Goal: Information Seeking & Learning: Learn about a topic

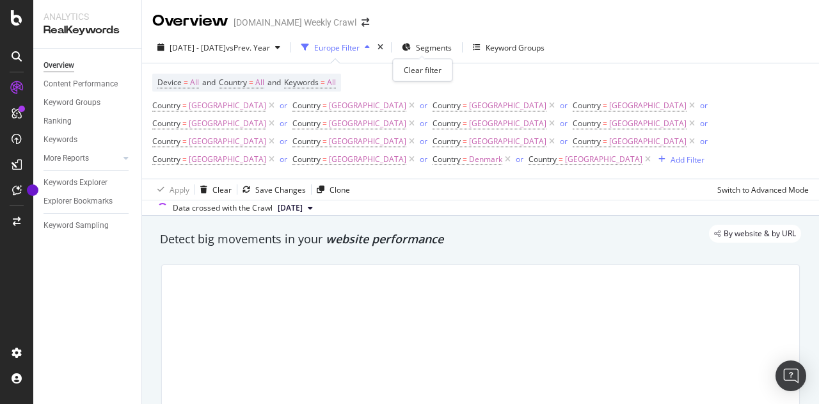
drag, startPoint x: 418, startPoint y: 45, endPoint x: 303, endPoint y: 126, distance: 140.5
click at [383, 45] on icon "times" at bounding box center [380, 47] width 6 height 8
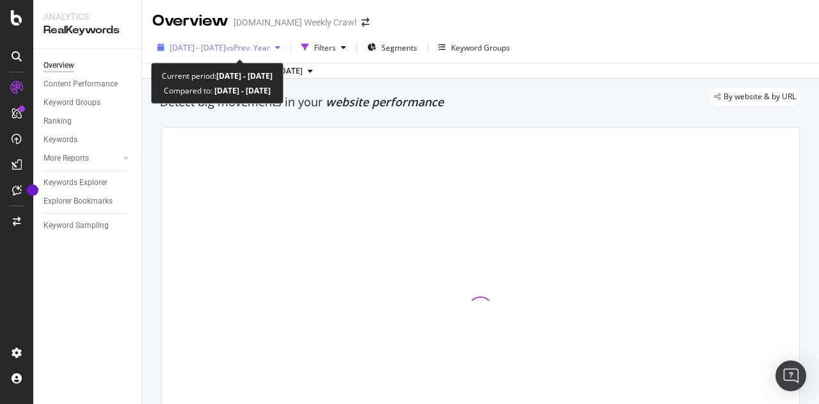
click at [226, 49] on span "[DATE] - [DATE]" at bounding box center [197, 47] width 56 height 11
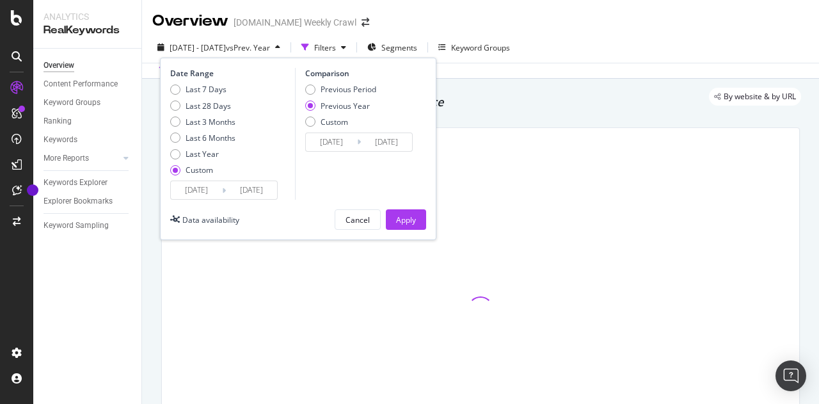
click at [215, 190] on input "[DATE]" at bounding box center [196, 190] width 51 height 18
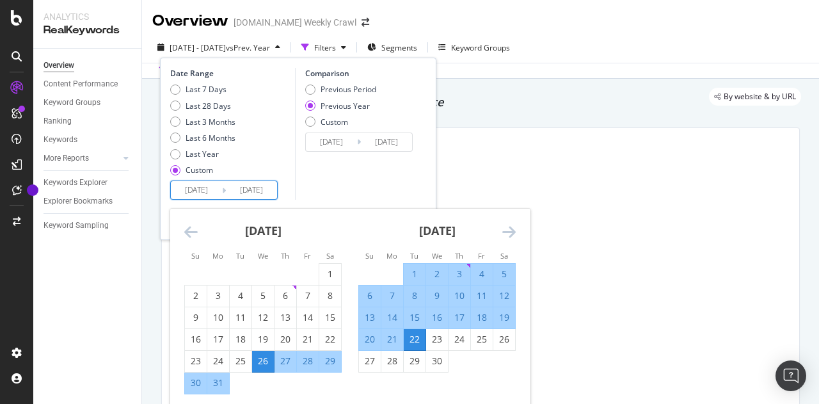
drag, startPoint x: 515, startPoint y: 228, endPoint x: 507, endPoint y: 235, distance: 10.5
click at [507, 235] on div "[DATE] 1 2 3 4 5 6 7 8 9 10 11 12 13 14 15 16 17 18 19 20 21 22 23 24 25 26 27 …" at bounding box center [349, 308] width 359 height 200
click at [507, 235] on icon "Move forward to switch to the next month." at bounding box center [508, 231] width 13 height 15
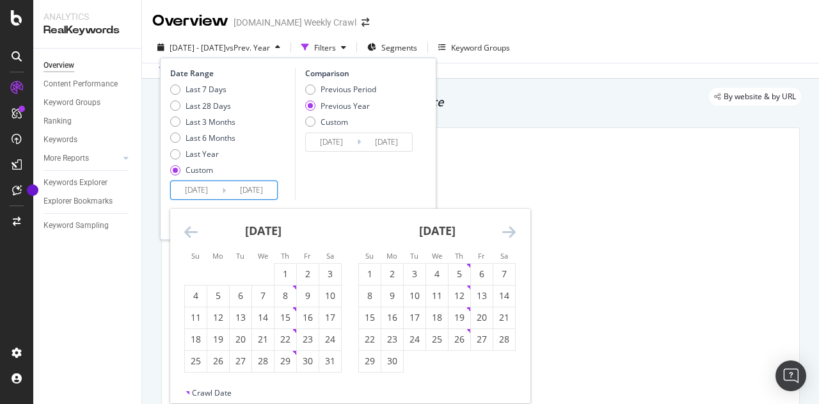
click at [507, 235] on icon "Move forward to switch to the next month." at bounding box center [508, 231] width 13 height 15
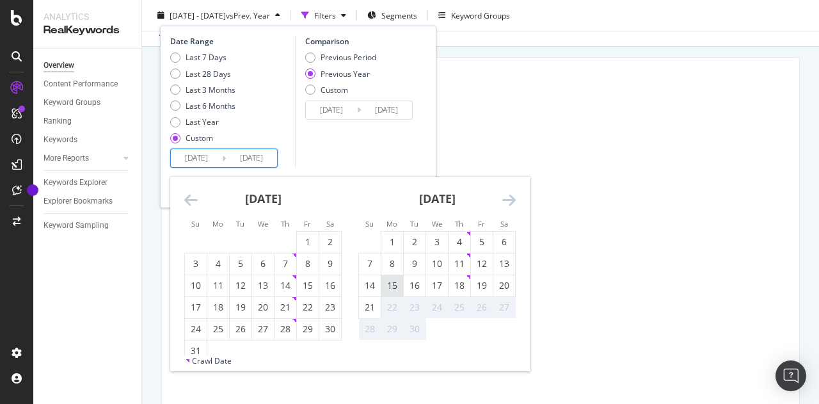
click at [384, 288] on div "15" at bounding box center [392, 285] width 22 height 13
type input "[DATE]"
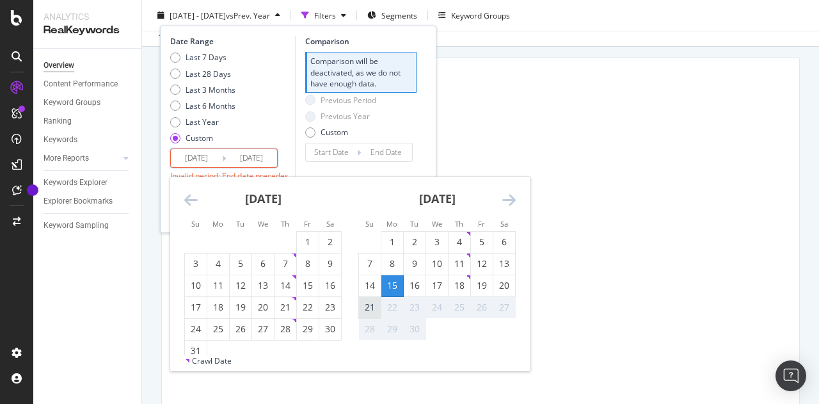
click at [366, 308] on div "21" at bounding box center [370, 307] width 22 height 13
type input "[DATE]"
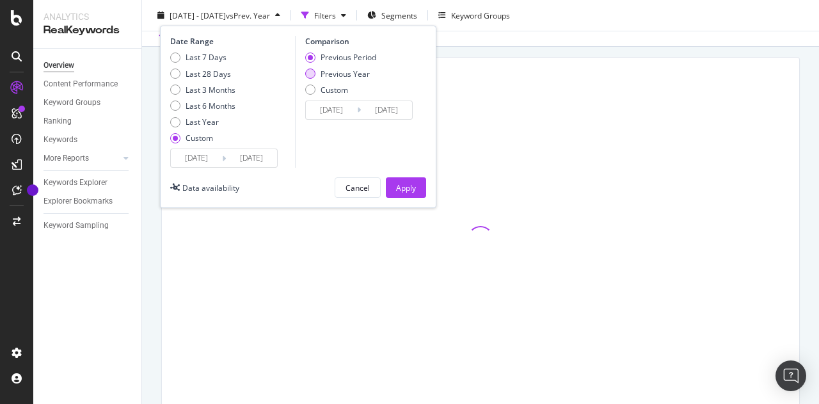
click at [345, 72] on div "Previous Year" at bounding box center [344, 73] width 49 height 11
type input "[DATE]"
click at [396, 189] on div "Apply" at bounding box center [406, 187] width 20 height 11
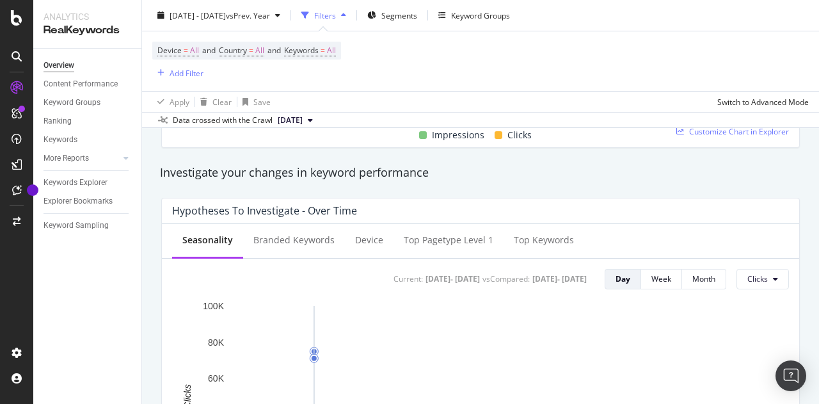
scroll to position [422, 0]
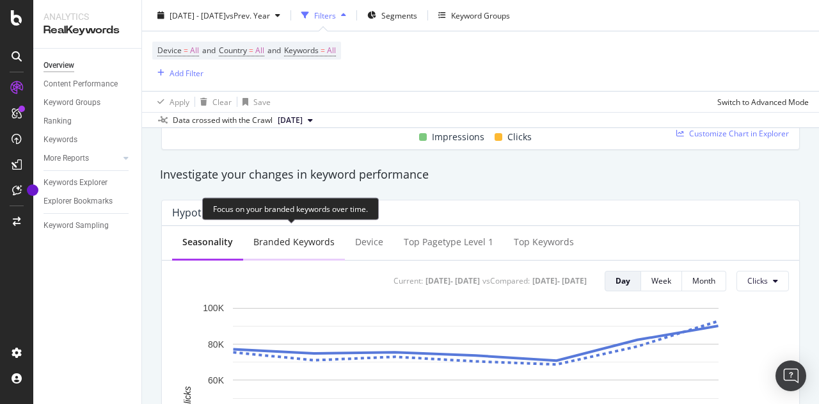
click at [276, 237] on div "Branded Keywords" at bounding box center [293, 241] width 81 height 13
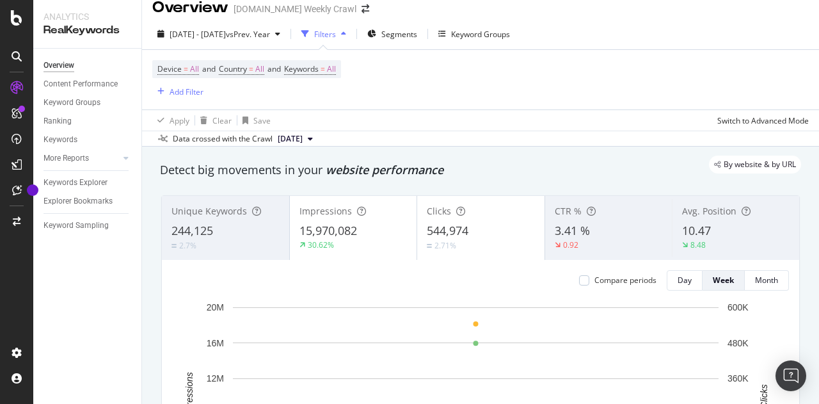
scroll to position [0, 0]
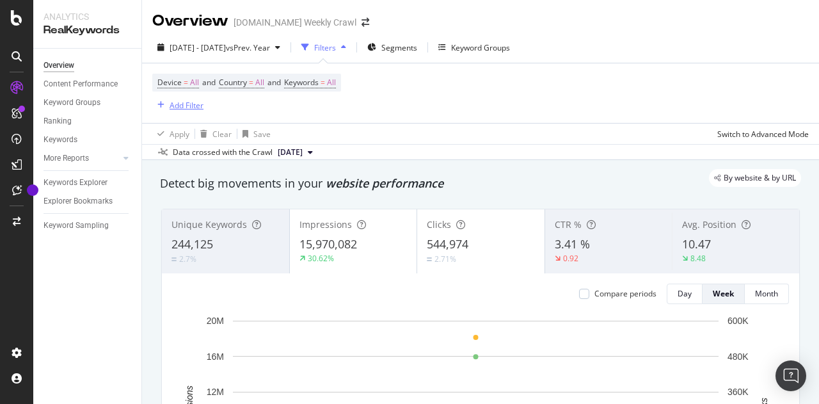
click at [159, 104] on icon "button" at bounding box center [160, 105] width 7 height 8
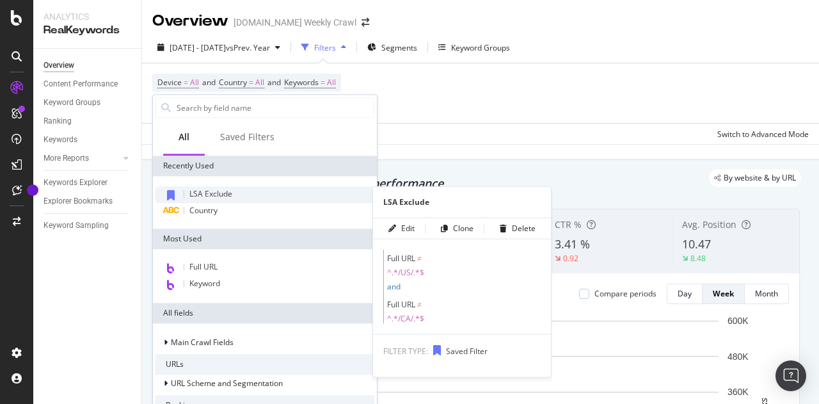
click at [214, 192] on span "LSA Exclude" at bounding box center [210, 193] width 43 height 11
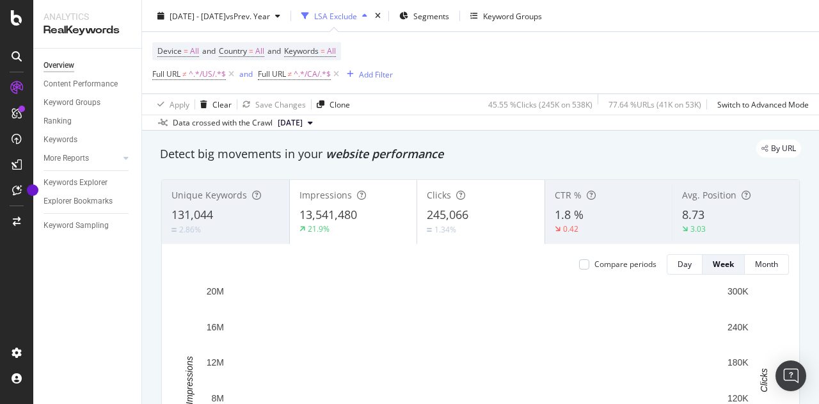
scroll to position [31, 0]
click at [677, 260] on div "Day" at bounding box center [684, 264] width 14 height 11
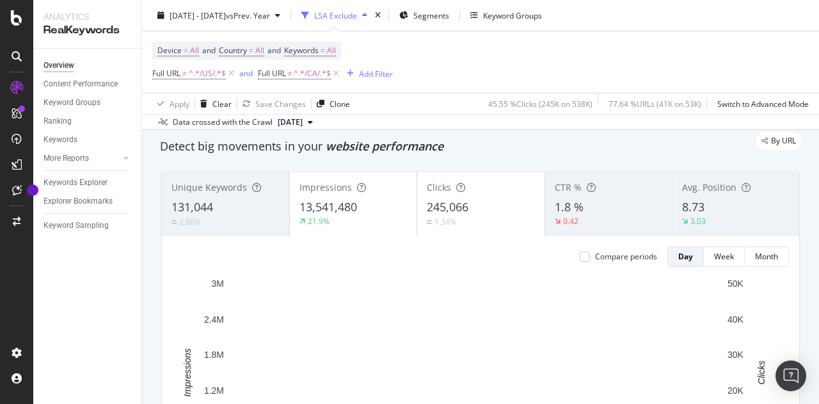
scroll to position [36, 0]
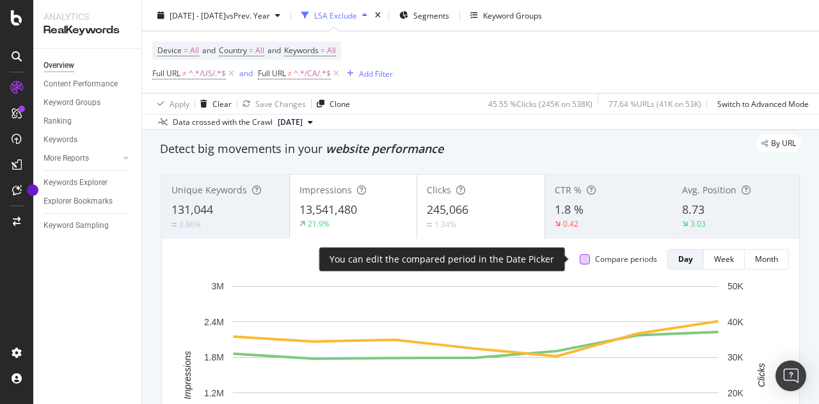
click at [579, 262] on div at bounding box center [584, 259] width 10 height 10
